Goal: Use online tool/utility

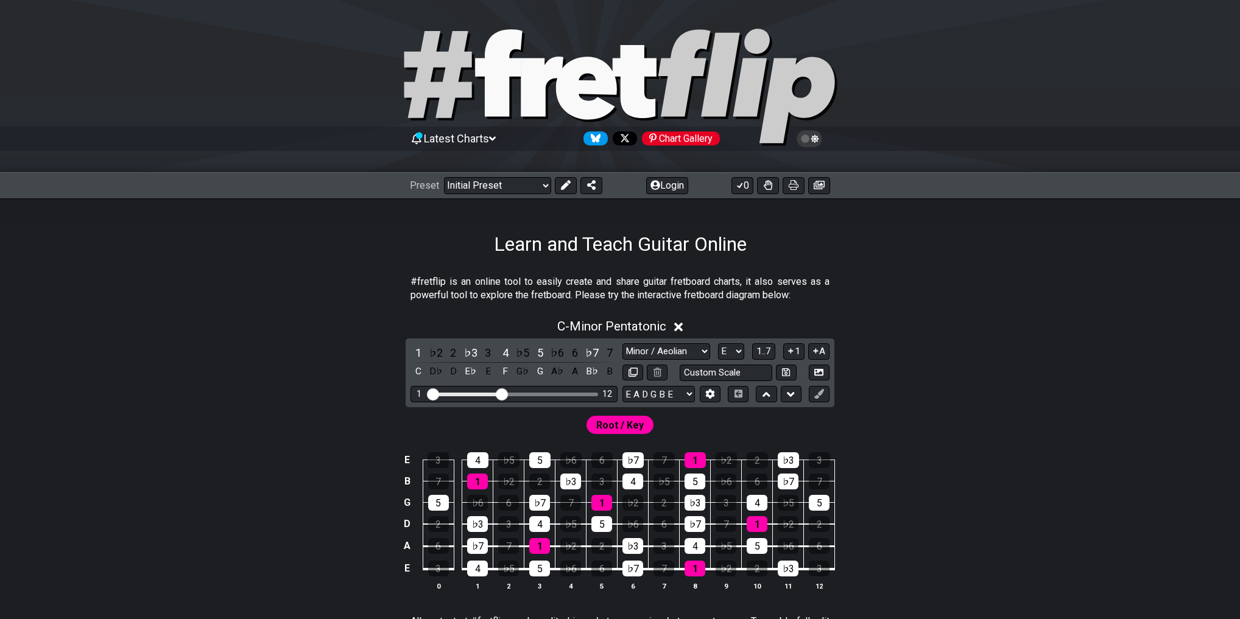
select select "Minor / Aeolian"
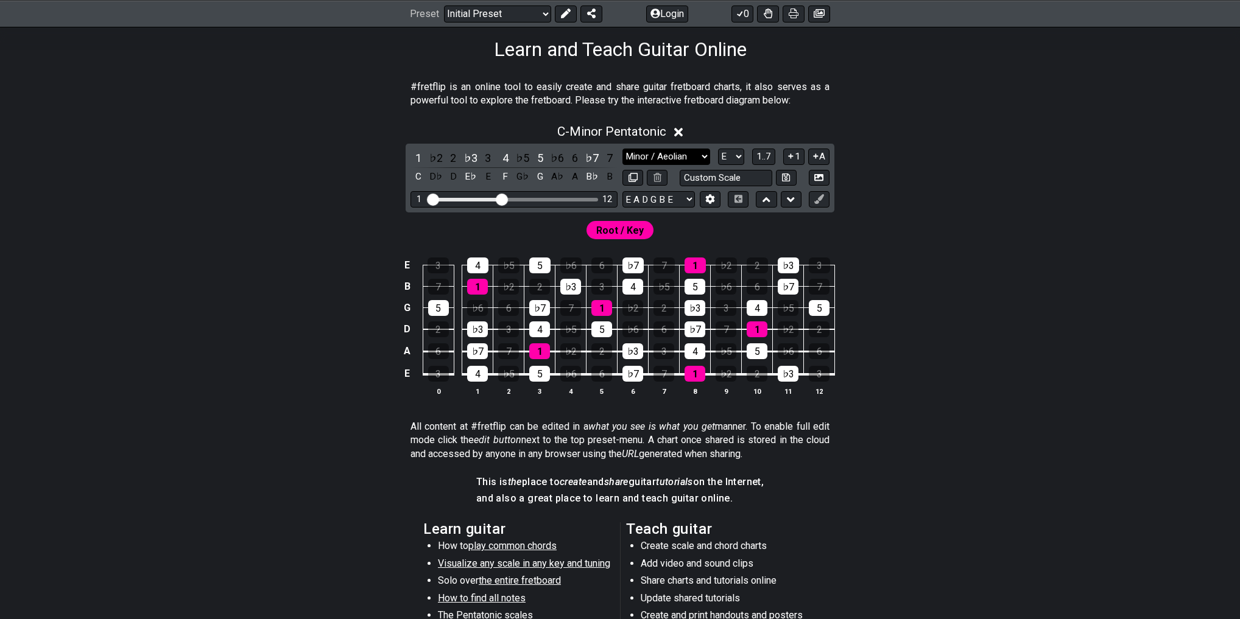
click at [692, 156] on select "Minor Pentatonic Click to edit Minor Pentatonic Major Pentatonic Minor Blues Ma…" at bounding box center [666, 157] width 88 height 16
click at [736, 158] on select "A♭ A A♯ B♭ B C C♯ D♭ D D♯ E♭ E F F♯ G♭ G G♯" at bounding box center [731, 157] width 26 height 16
select select "F#"
click at [718, 149] on select "A♭ A A♯ B♭ B C C♯ D♭ D D♯ E♭ E F F♯ G♭ G G♯" at bounding box center [731, 157] width 26 height 16
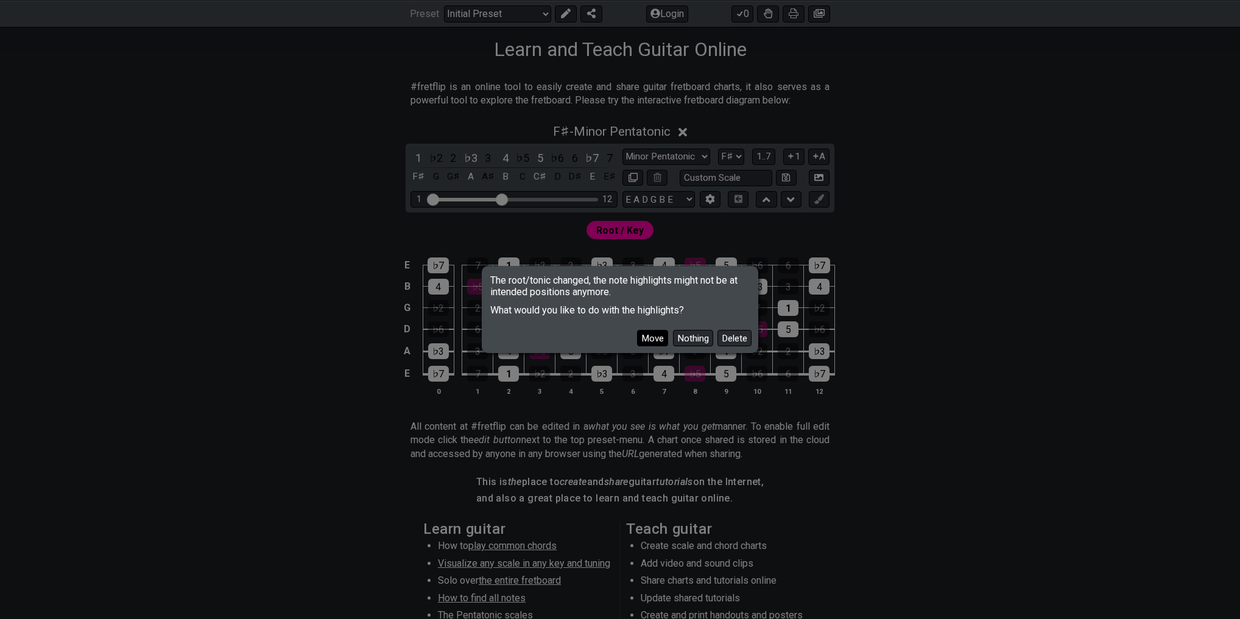
click at [659, 344] on button "Move" at bounding box center [652, 338] width 31 height 16
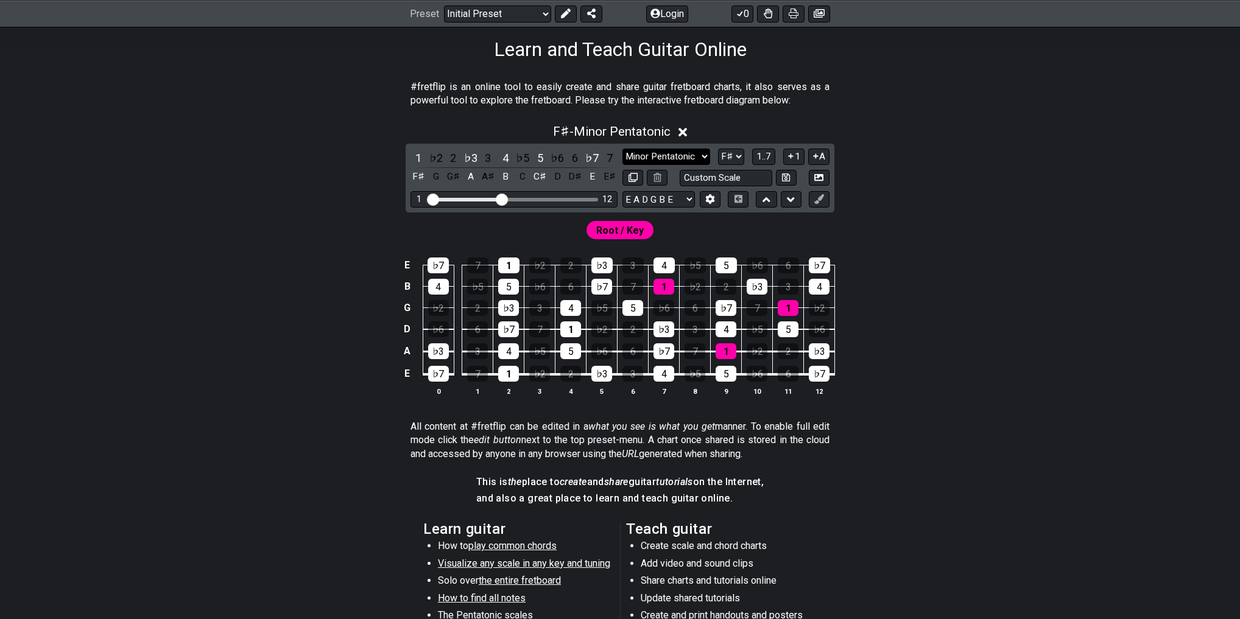
click at [697, 158] on select "Minor Pentatonic Click to edit Minor Pentatonic Major Pentatonic Minor Blues Ma…" at bounding box center [666, 157] width 88 height 16
click at [622, 149] on select "Minor Pentatonic Click to edit Minor Pentatonic Major Pentatonic Minor Blues Ma…" at bounding box center [666, 157] width 88 height 16
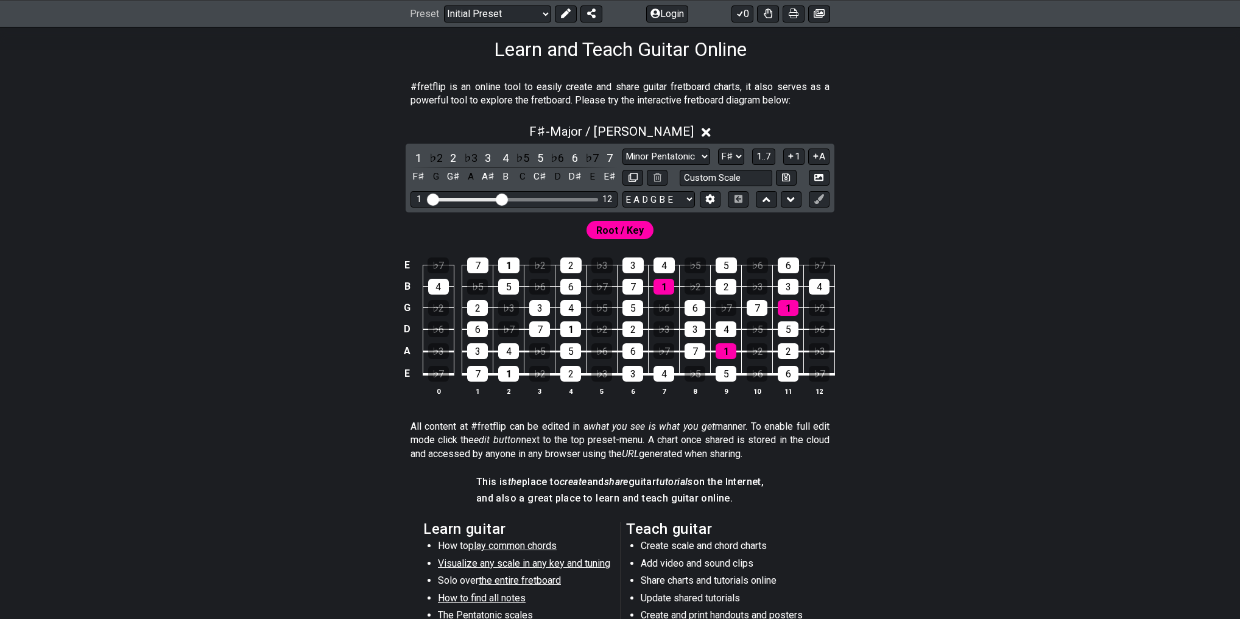
click at [580, 197] on div "1 12" at bounding box center [513, 199] width 207 height 16
drag, startPoint x: 514, startPoint y: 195, endPoint x: 575, endPoint y: 196, distance: 60.3
click at [575, 198] on input "Visible fret range" at bounding box center [513, 198] width 173 height 0
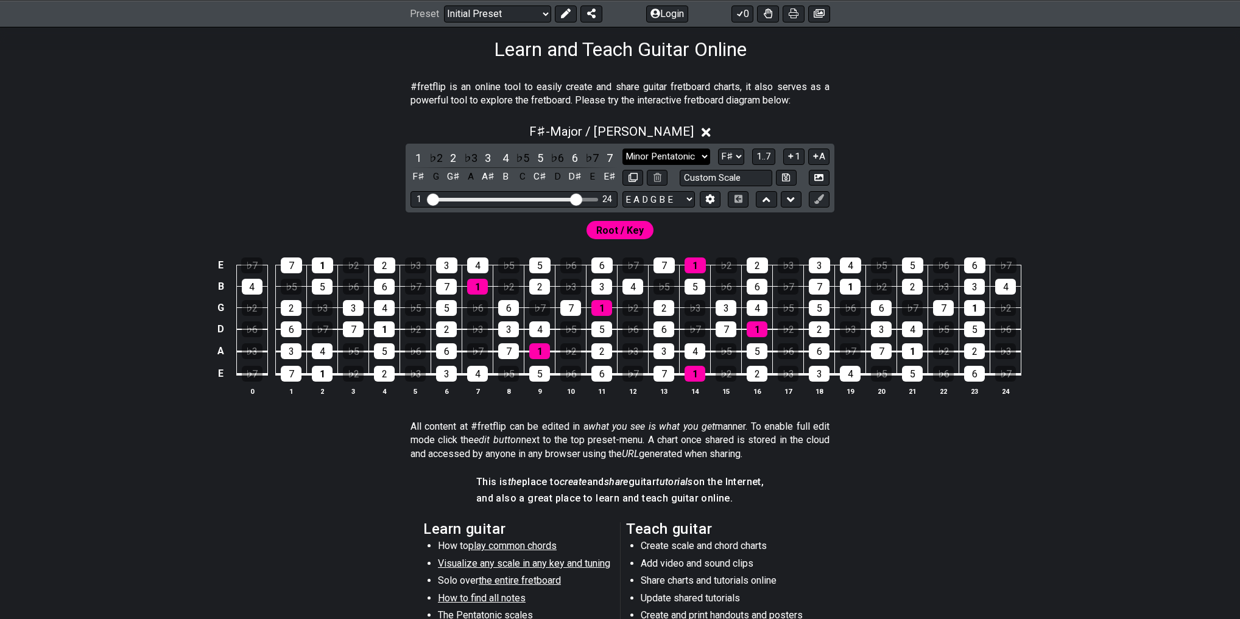
click at [692, 156] on select "Minor Pentatonic Click to edit Minor Pentatonic Major Pentatonic Minor Blues Ma…" at bounding box center [666, 157] width 88 height 16
select select "Dorian"
click at [622, 149] on select "Minor Pentatonic Click to edit Minor Pentatonic Major Pentatonic Minor Blues Ma…" at bounding box center [666, 157] width 88 height 16
